Goal: Task Accomplishment & Management: Use online tool/utility

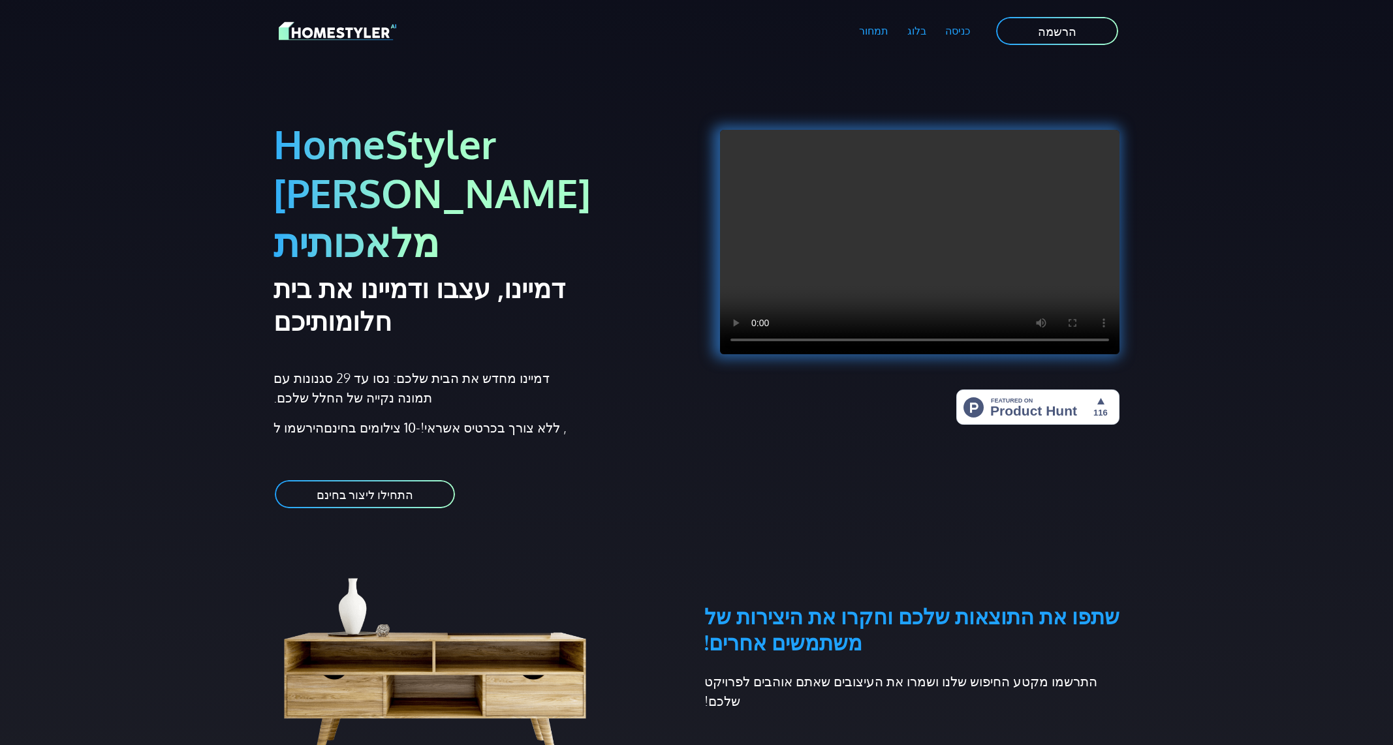
click at [581, 82] on div "HomeStyler [PERSON_NAME] מלאכותית [PERSON_NAME], עצבו ודמיינו את בית חלומותיכם …" at bounding box center [481, 302] width 431 height 448
click at [954, 29] on font "כניסה" at bounding box center [957, 30] width 25 height 13
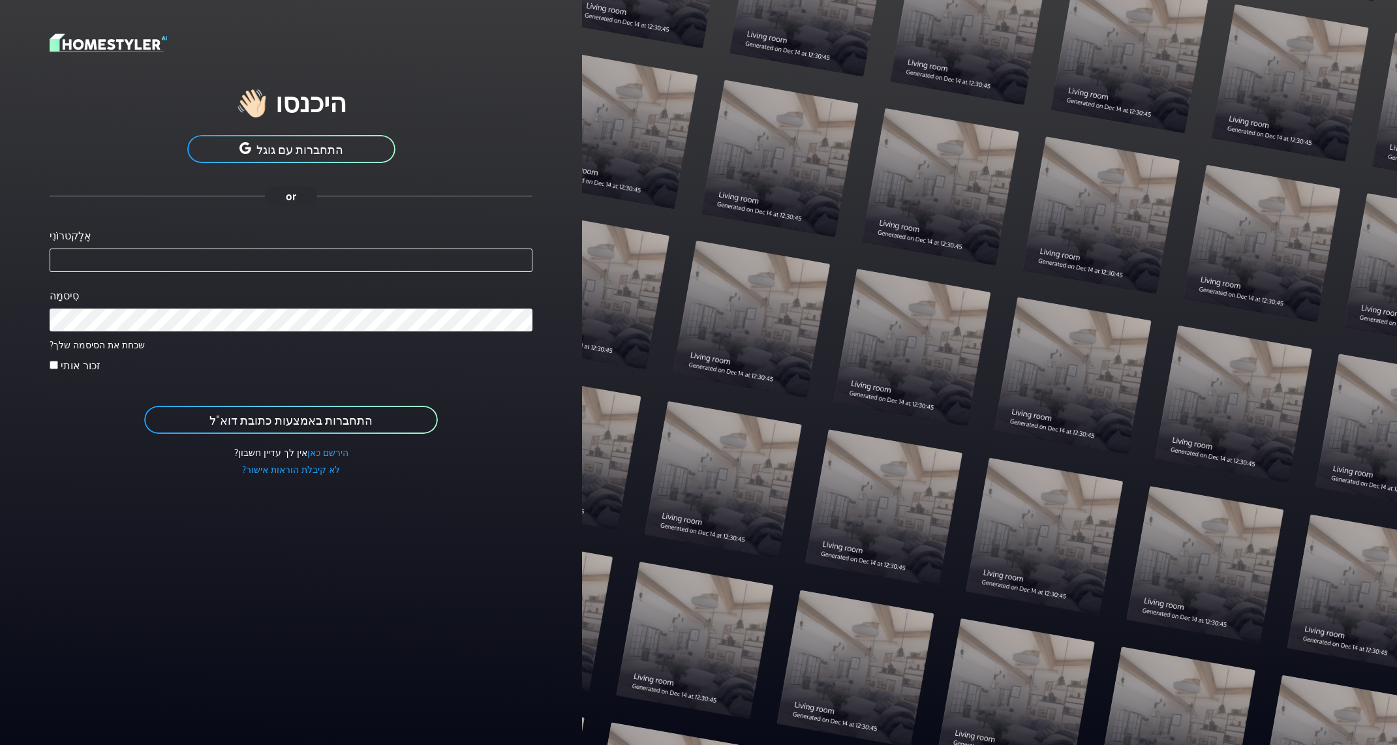
click at [272, 148] on font "התחברות עם גוגל" at bounding box center [300, 149] width 87 height 14
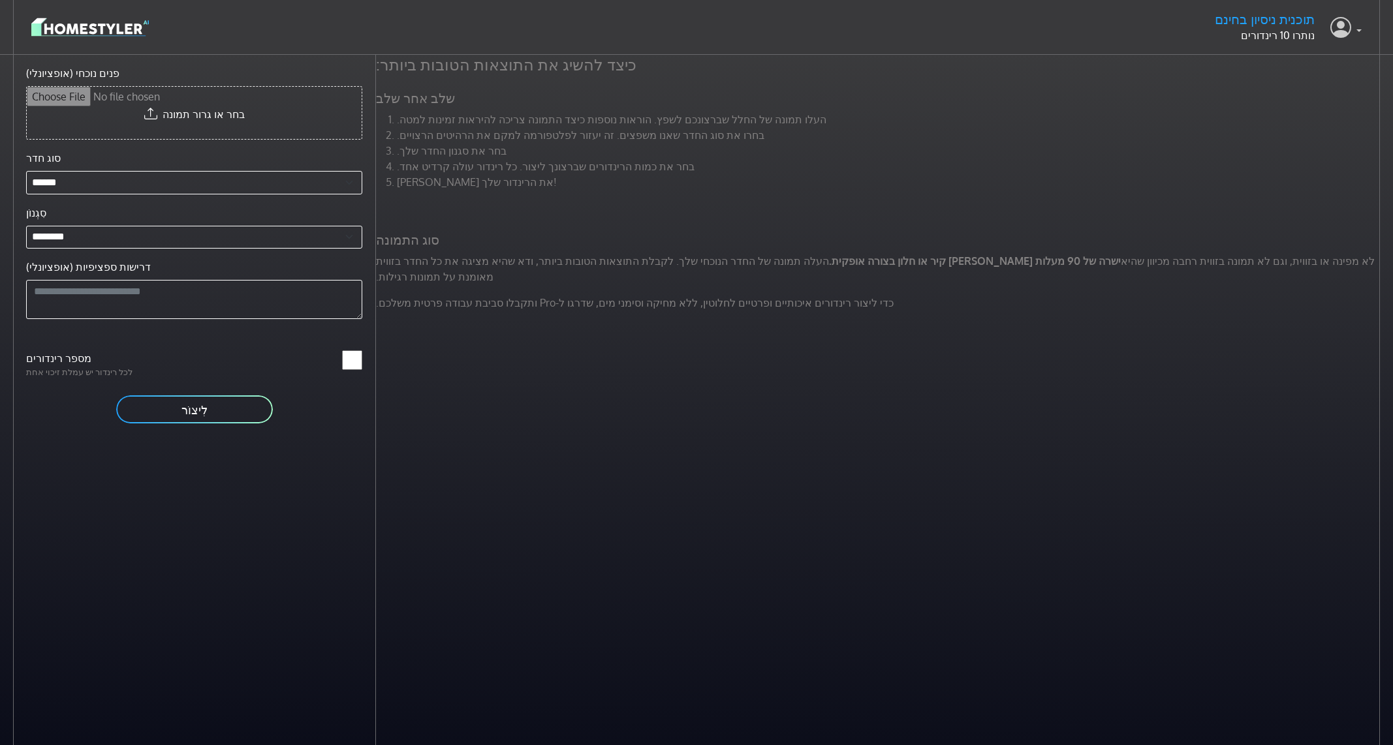
click at [1356, 29] on link at bounding box center [1345, 27] width 31 height 31
click at [494, 30] on div "תוכנית ניסיון בחינם נותרו 10 רינדורים פּרוֹפִיל יציאה" at bounding box center [696, 26] width 1330 height 33
